Goal: Task Accomplishment & Management: Complete application form

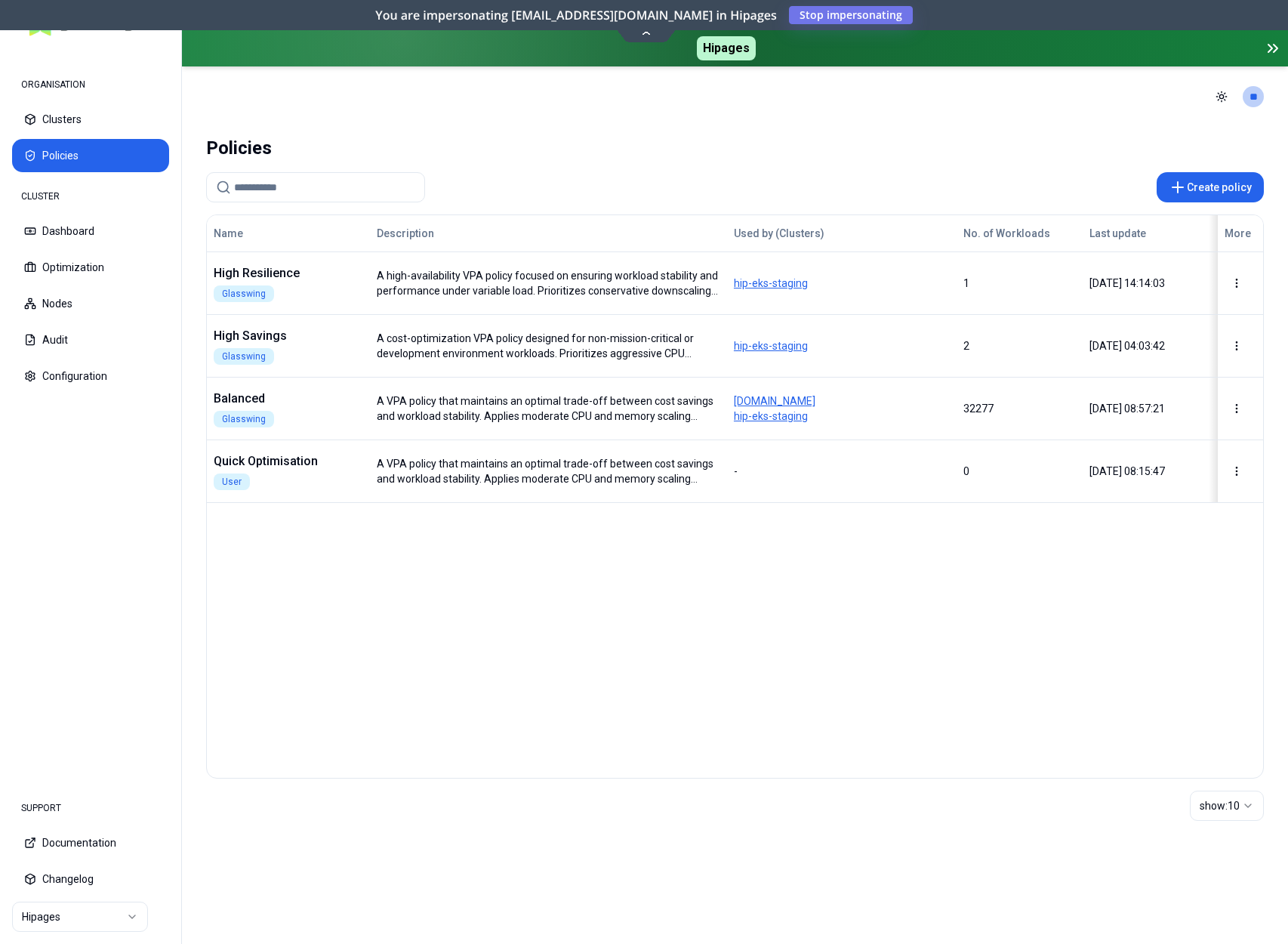
click at [941, 588] on div "Name Description Used by (Clusters) No. of Workloads Last update More High Resi…" at bounding box center [735, 496] width 1058 height 564
click at [1235, 193] on button "Create policy" at bounding box center [1210, 187] width 107 height 30
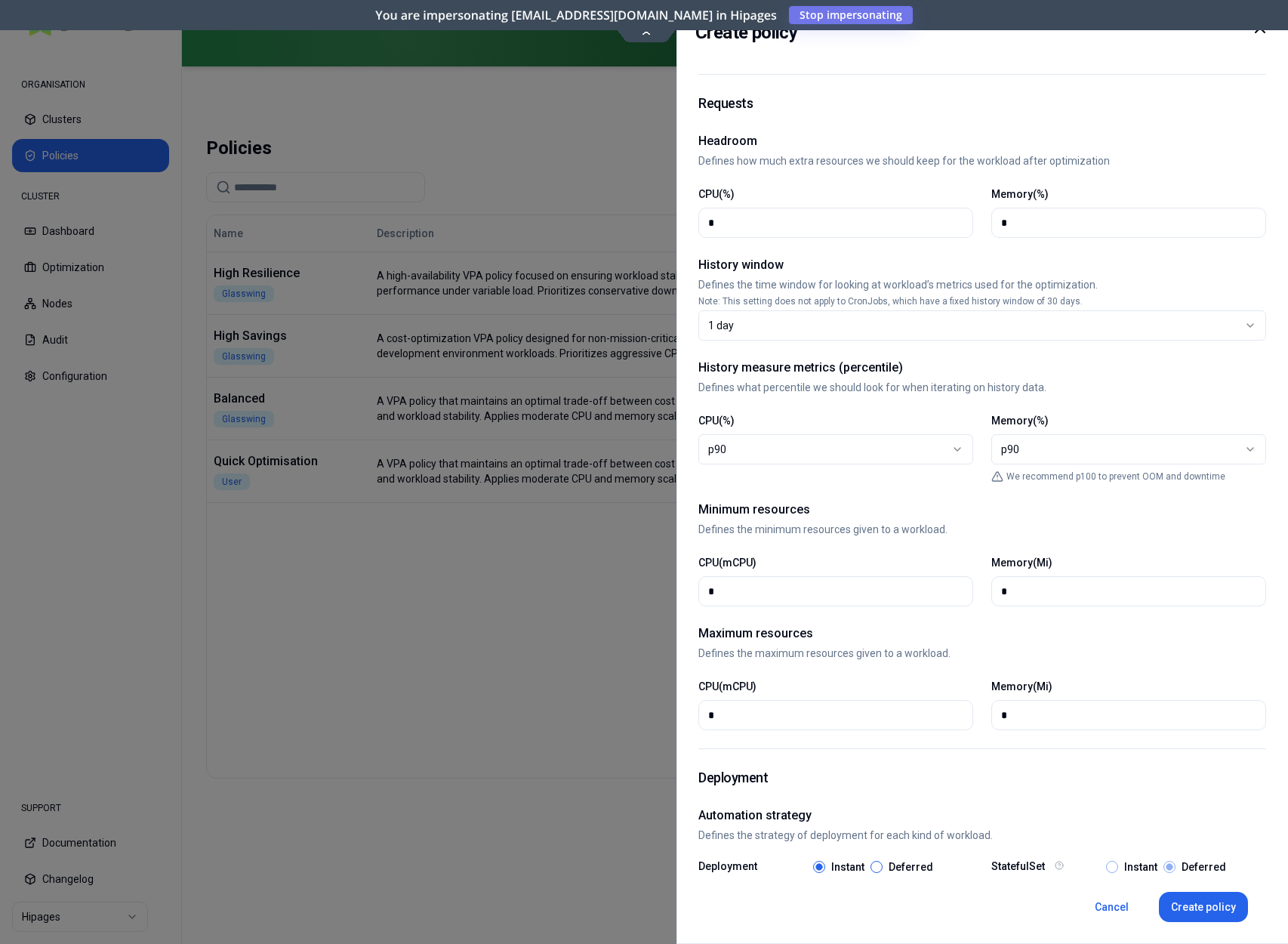
scroll to position [225, 0]
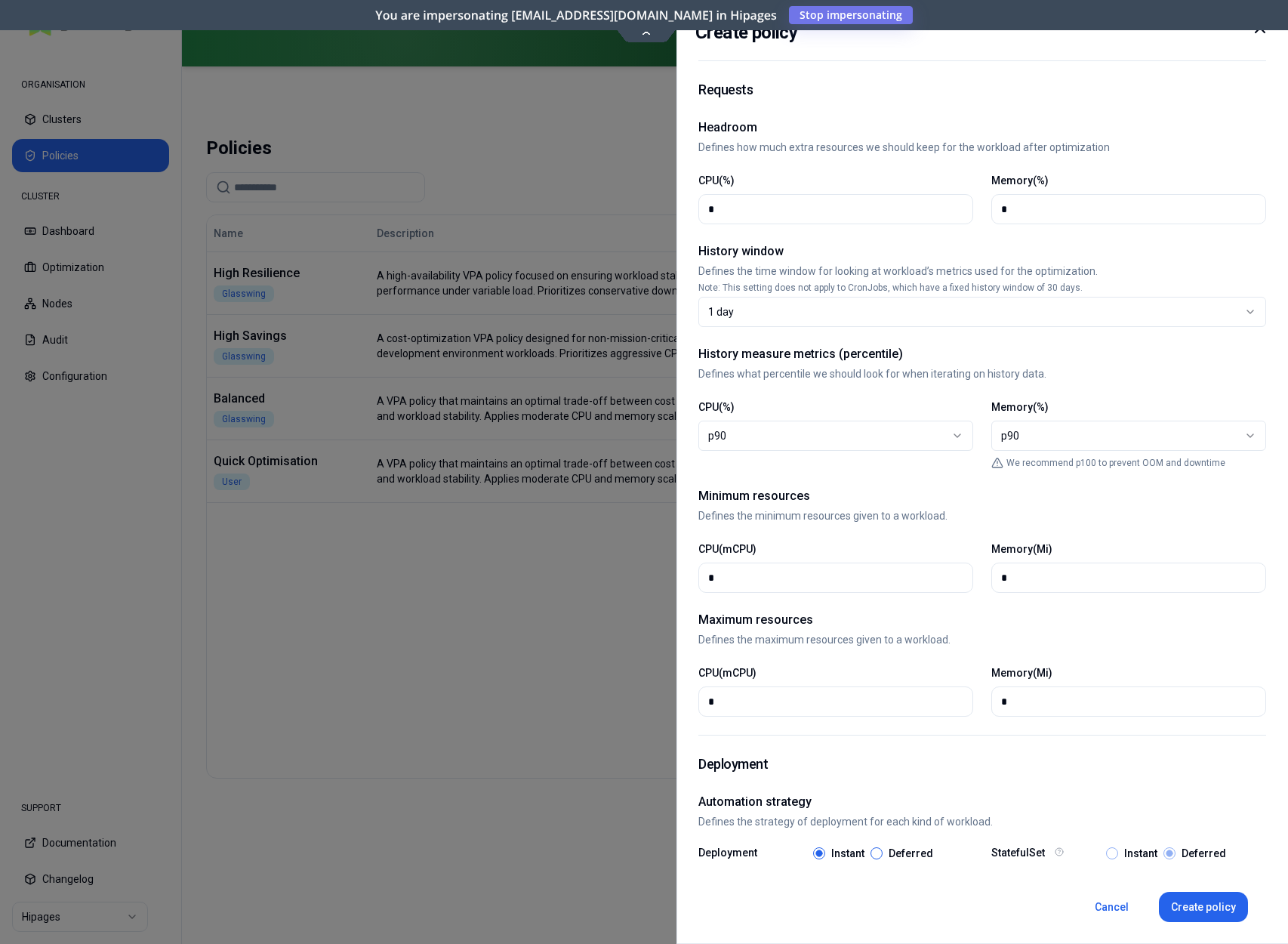
click at [813, 433] on div "p90" at bounding box center [830, 436] width 243 height 15
click at [1134, 411] on div "Memory(%) p90 *** *** *** *** *** *** ****" at bounding box center [1129, 425] width 275 height 51
click at [1123, 430] on div "p90" at bounding box center [1123, 436] width 243 height 15
click at [1172, 771] on h1 "Deployment" at bounding box center [982, 764] width 568 height 21
type button "90"
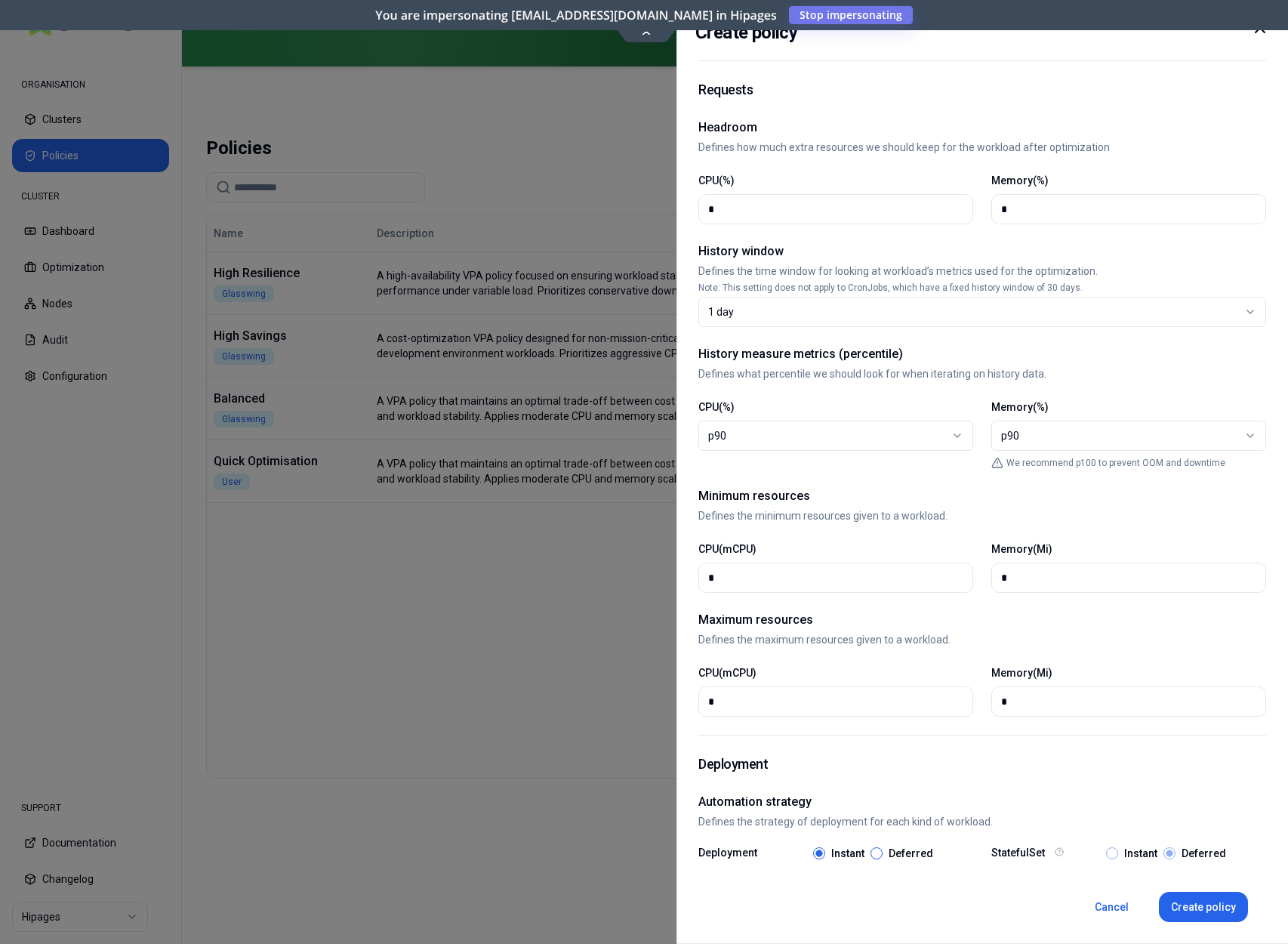
click at [1266, 32] on icon at bounding box center [1260, 28] width 18 height 18
select select
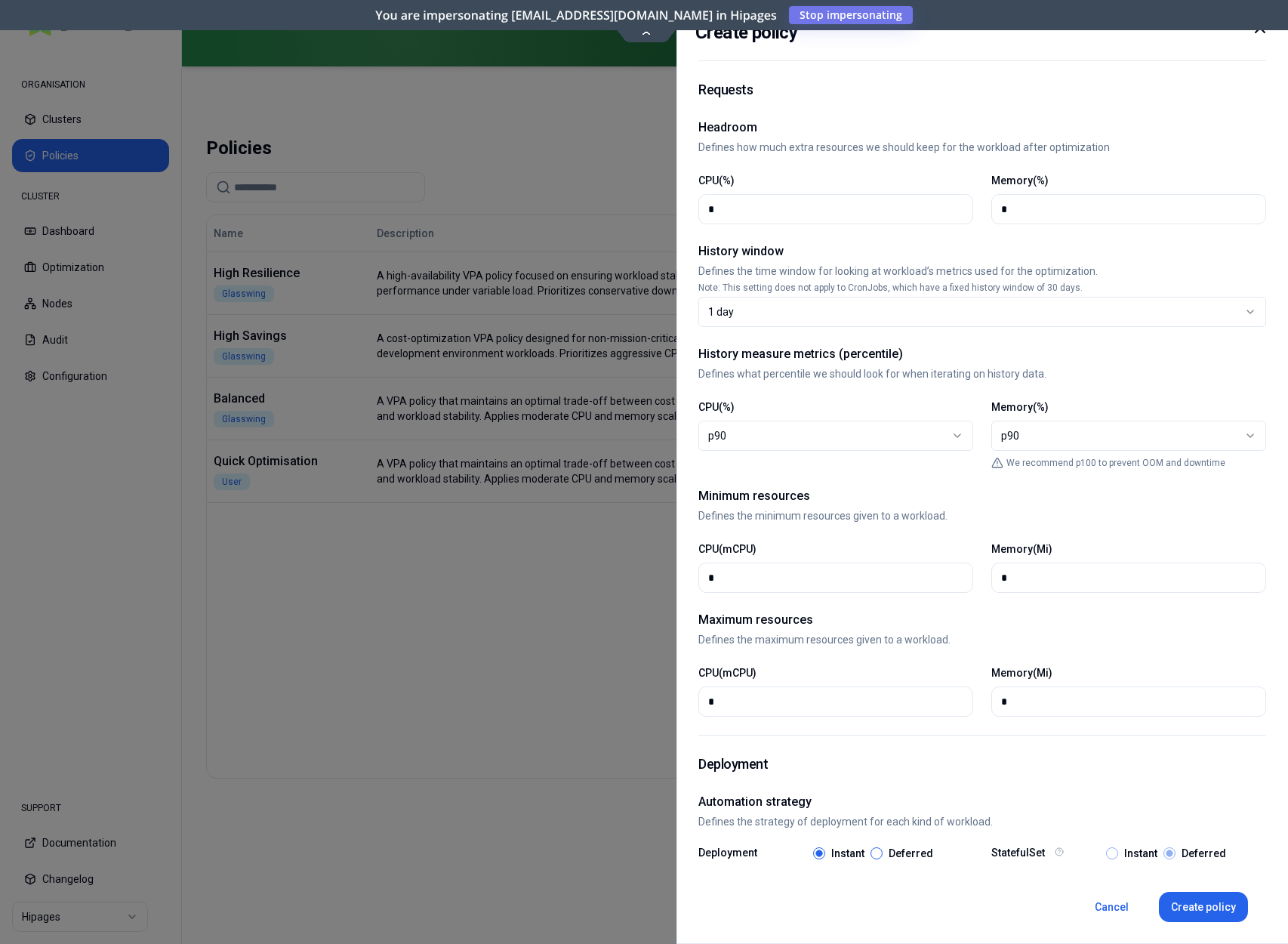
select select
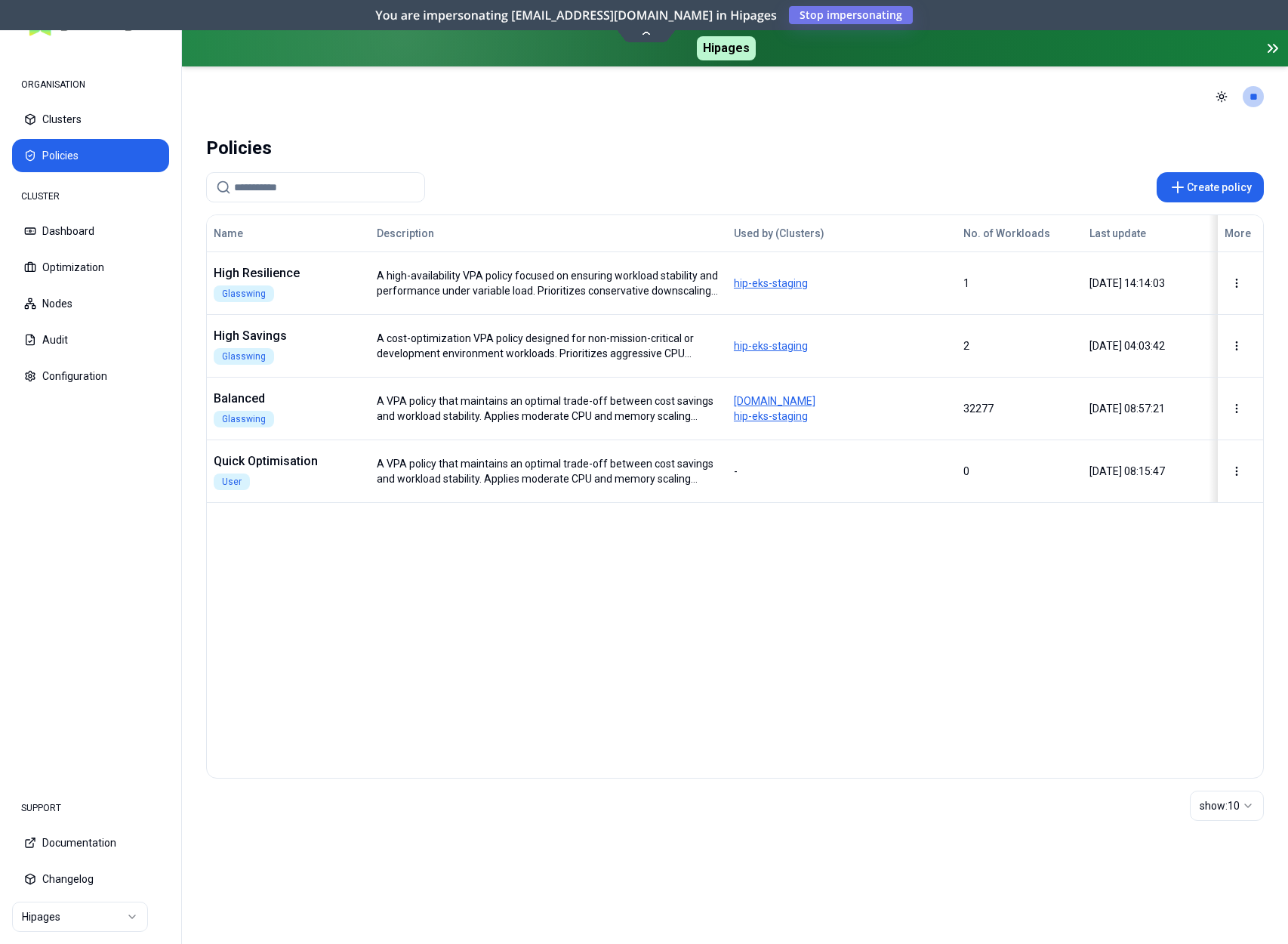
click at [860, 506] on div "Name Description Used by (Clusters) No. of Workloads Last update More High Resi…" at bounding box center [735, 496] width 1058 height 564
